Goal: Information Seeking & Learning: Learn about a topic

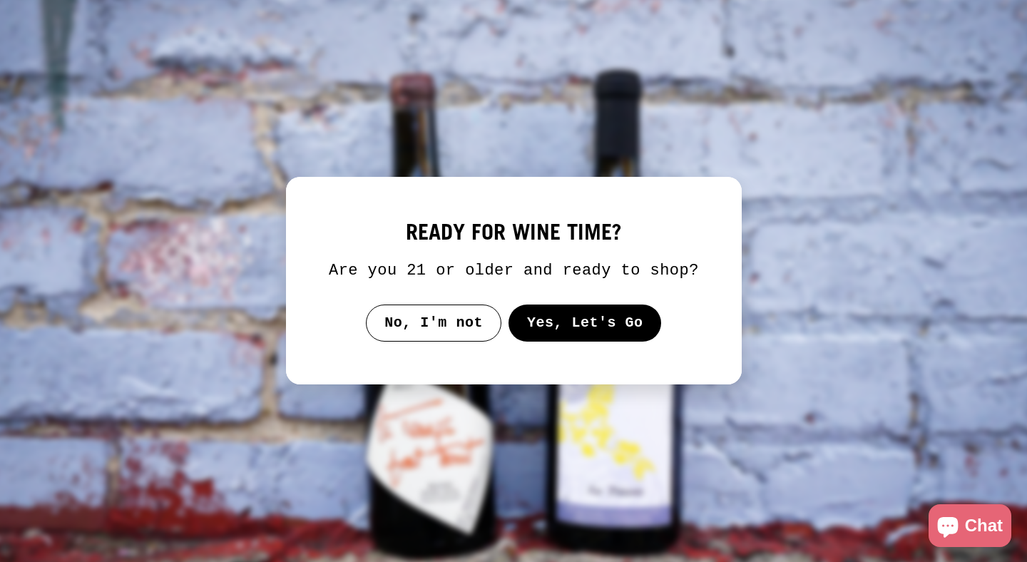
click at [571, 342] on button "Yes, Let's Go" at bounding box center [584, 323] width 153 height 37
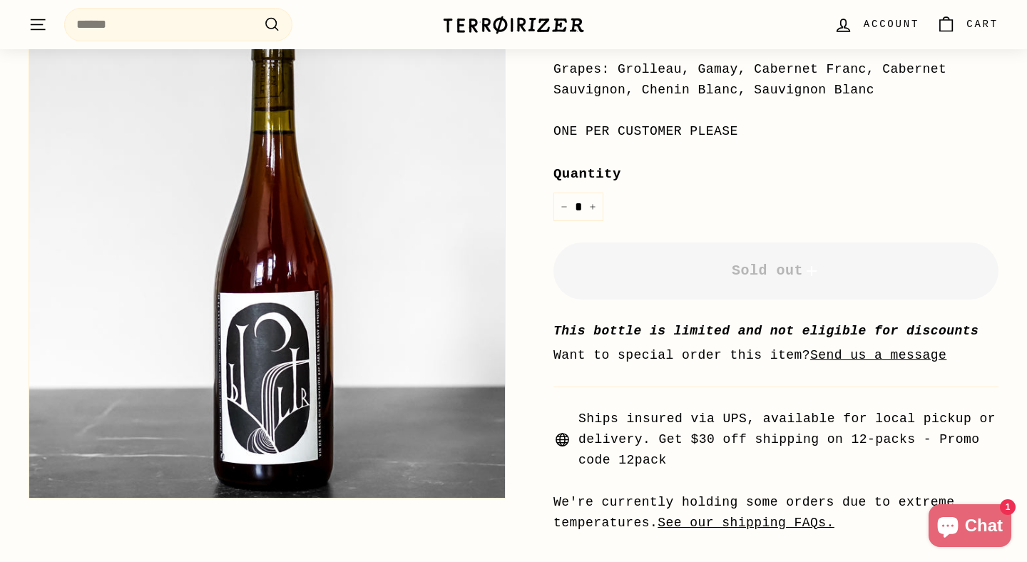
scroll to position [632, 0]
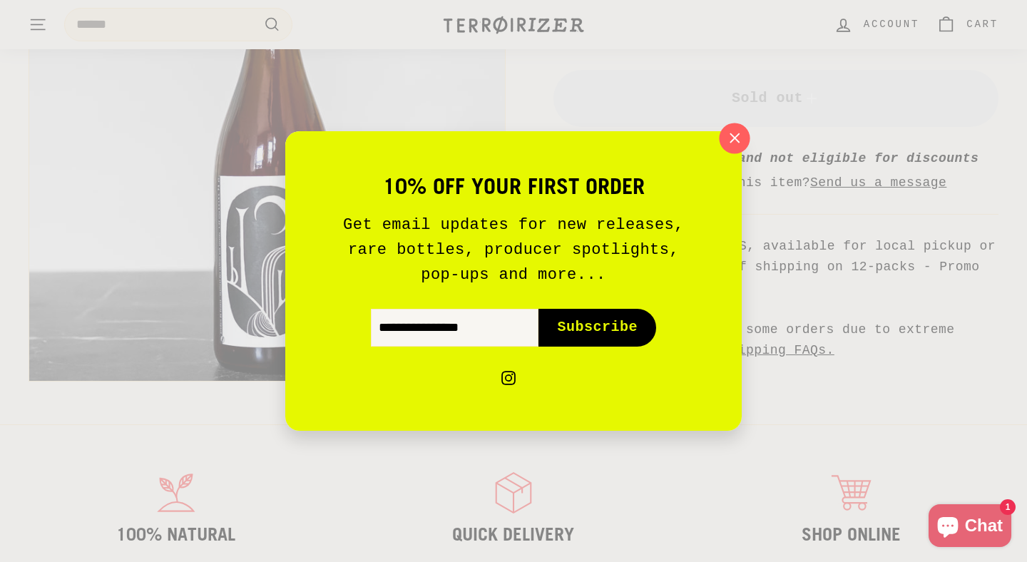
click at [743, 133] on icon "button" at bounding box center [734, 138] width 21 height 21
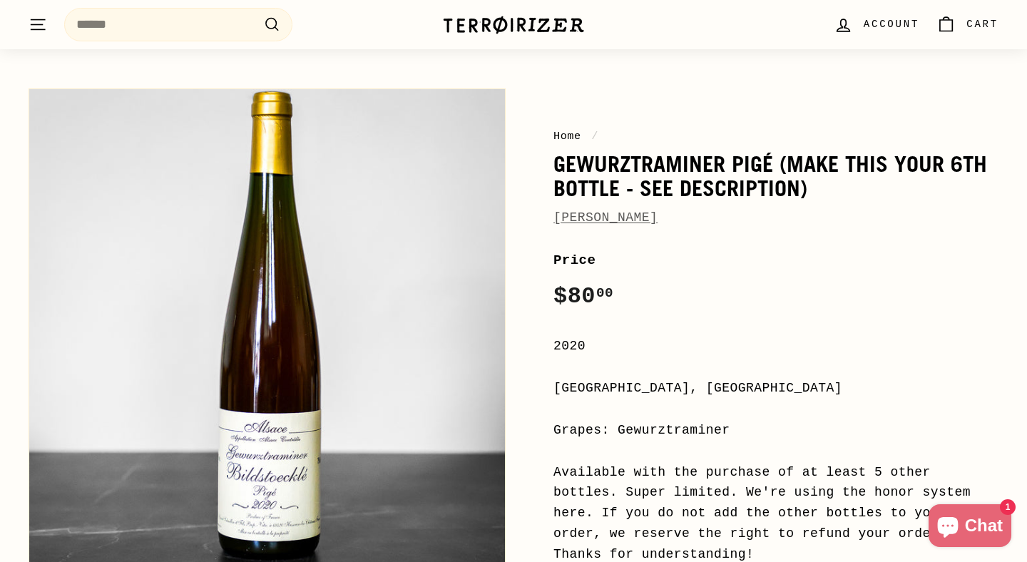
scroll to position [66, 0]
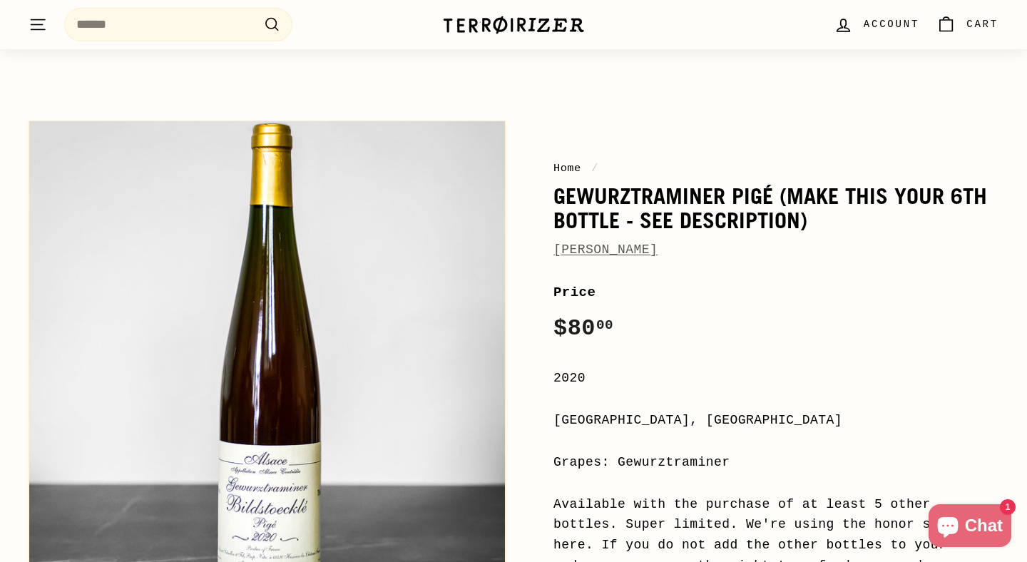
click at [626, 251] on link "[PERSON_NAME]" at bounding box center [606, 250] width 104 height 14
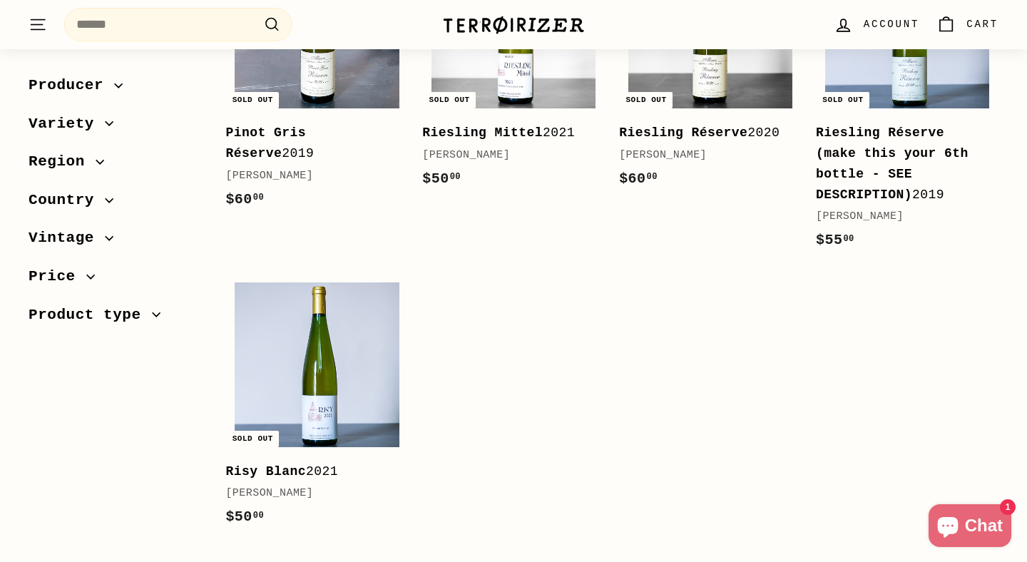
scroll to position [720, 0]
